Goal: Task Accomplishment & Management: Manage account settings

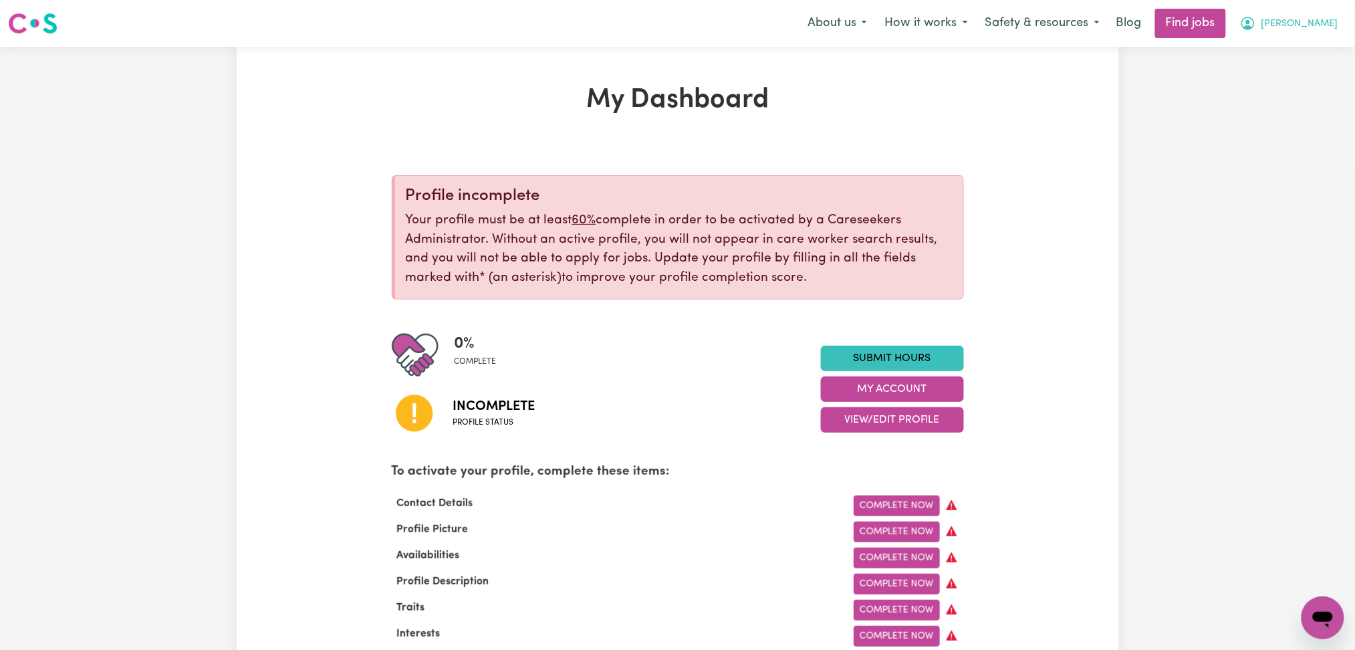
click at [1295, 34] on button "[PERSON_NAME]" at bounding box center [1289, 23] width 116 height 28
click at [1286, 108] on link "Logout" at bounding box center [1293, 102] width 106 height 25
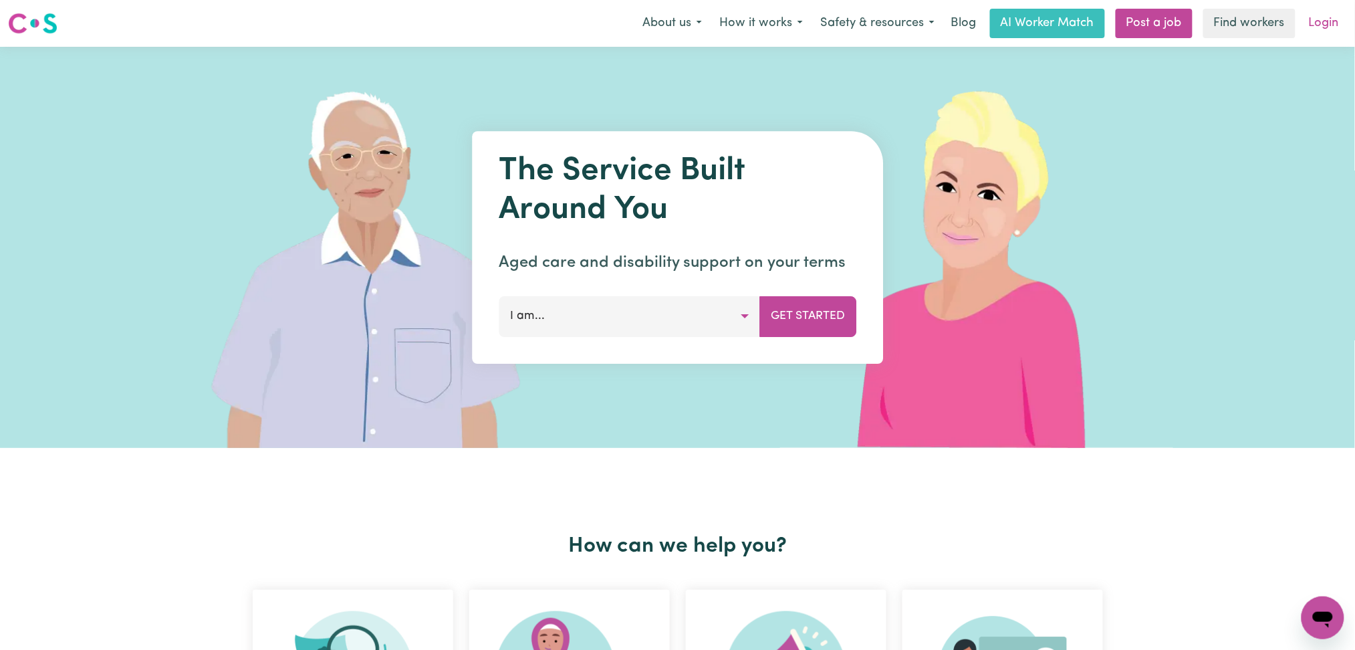
click at [1305, 26] on link "Login" at bounding box center [1324, 23] width 46 height 29
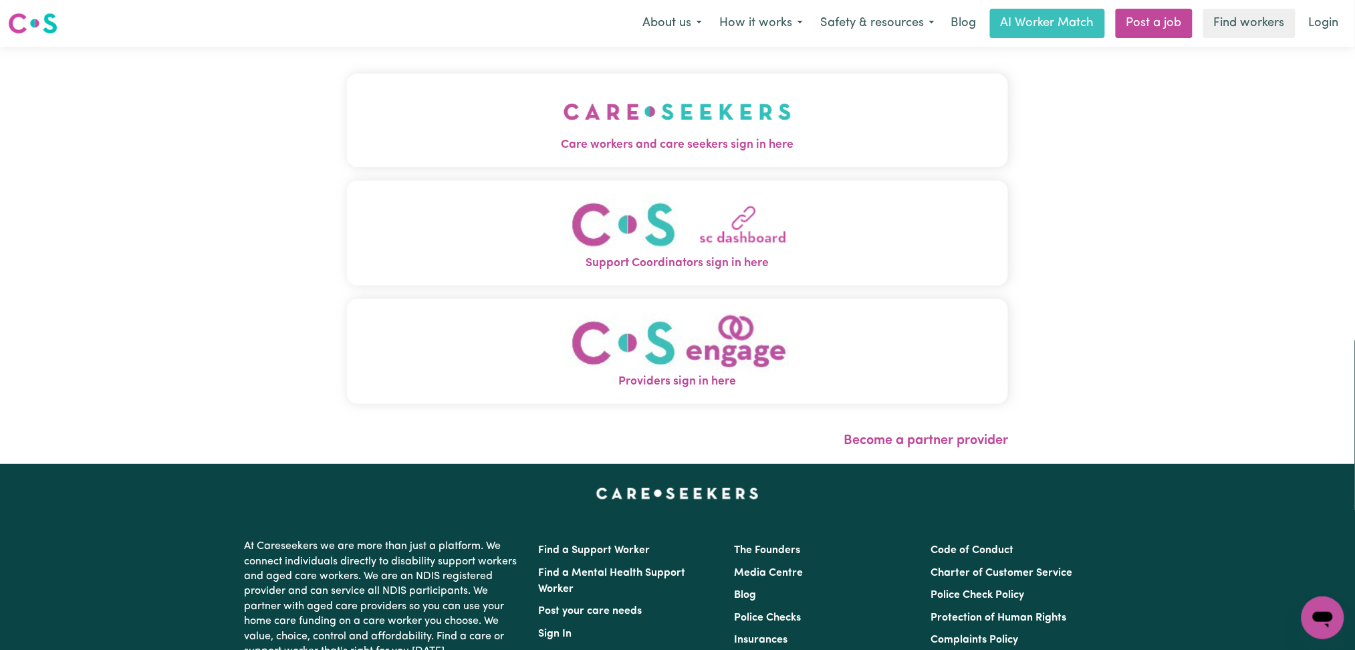
click at [487, 110] on button "Care workers and care seekers sign in here" at bounding box center [678, 121] width 662 height 94
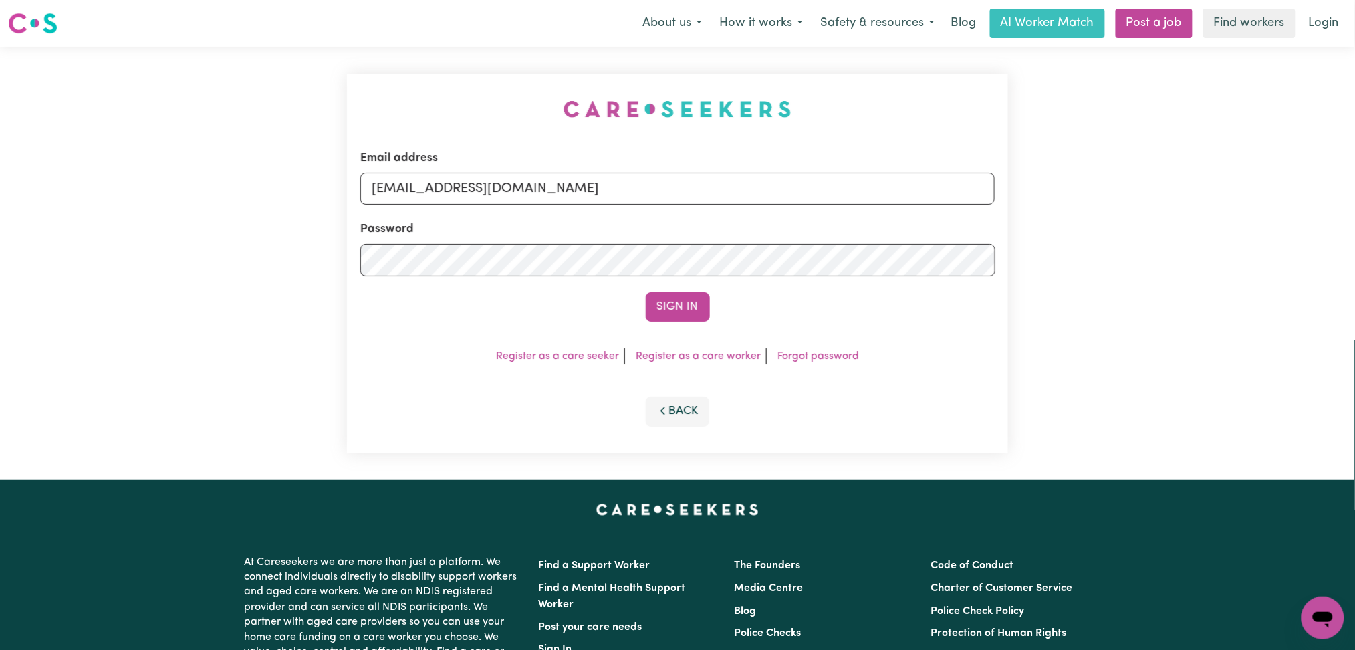
click at [529, 208] on form "Email address [EMAIL_ADDRESS][DOMAIN_NAME] Password Sign In" at bounding box center [677, 236] width 635 height 172
drag, startPoint x: 535, startPoint y: 190, endPoint x: 532, endPoint y: 204, distance: 14.3
click at [533, 194] on input "[EMAIL_ADDRESS][DOMAIN_NAME]" at bounding box center [677, 188] width 635 height 32
drag, startPoint x: 440, startPoint y: 194, endPoint x: 841, endPoint y: 233, distance: 402.2
click at [840, 233] on form "Email address Superuser~[EMAIL_ADDRESS][DOMAIN_NAME] Password Sign In" at bounding box center [677, 236] width 635 height 172
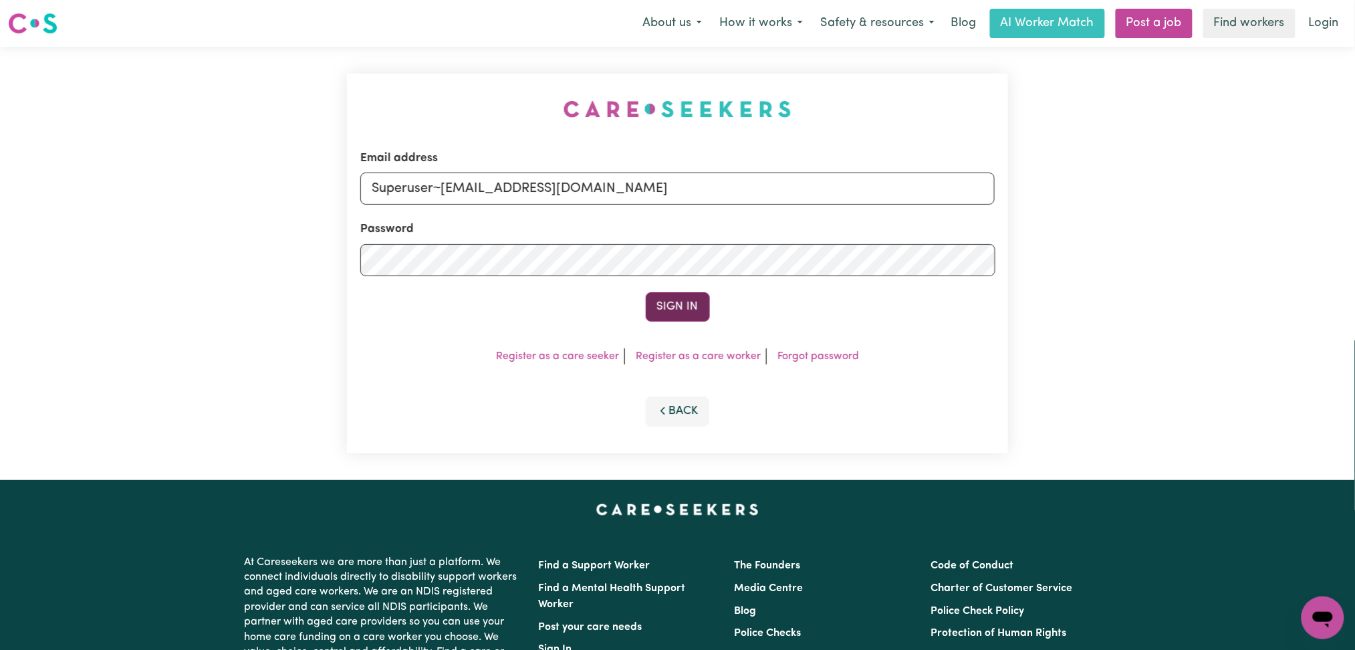
type input "Superuser~[EMAIL_ADDRESS][DOMAIN_NAME]"
click at [688, 305] on button "Sign In" at bounding box center [678, 306] width 64 height 29
